Goal: Information Seeking & Learning: Learn about a topic

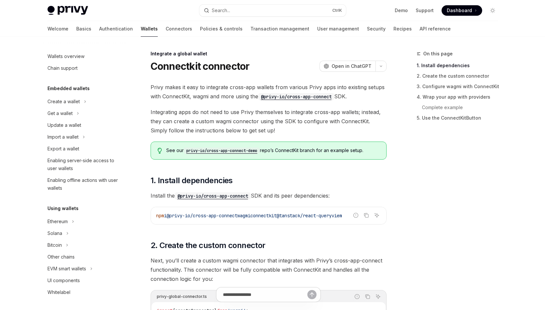
scroll to position [335, 0]
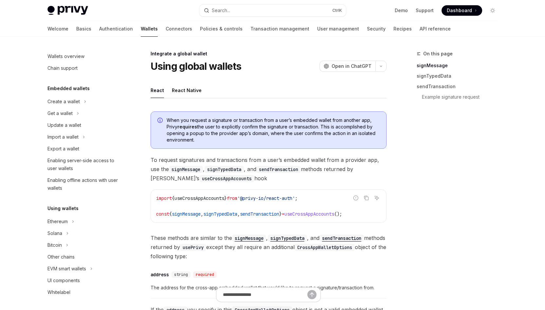
scroll to position [335, 0]
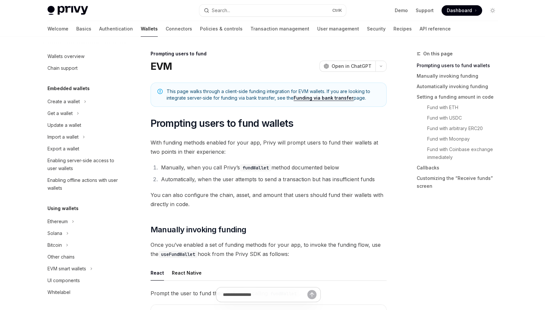
scroll to position [199, 0]
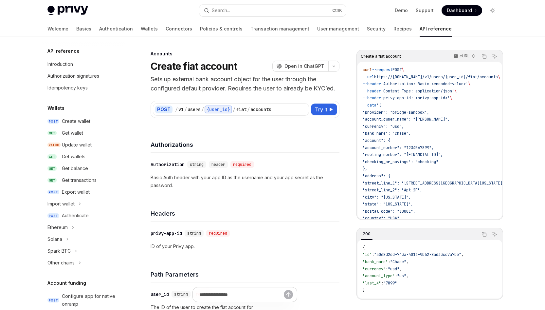
scroll to position [197, 0]
